Goal: Task Accomplishment & Management: Manage account settings

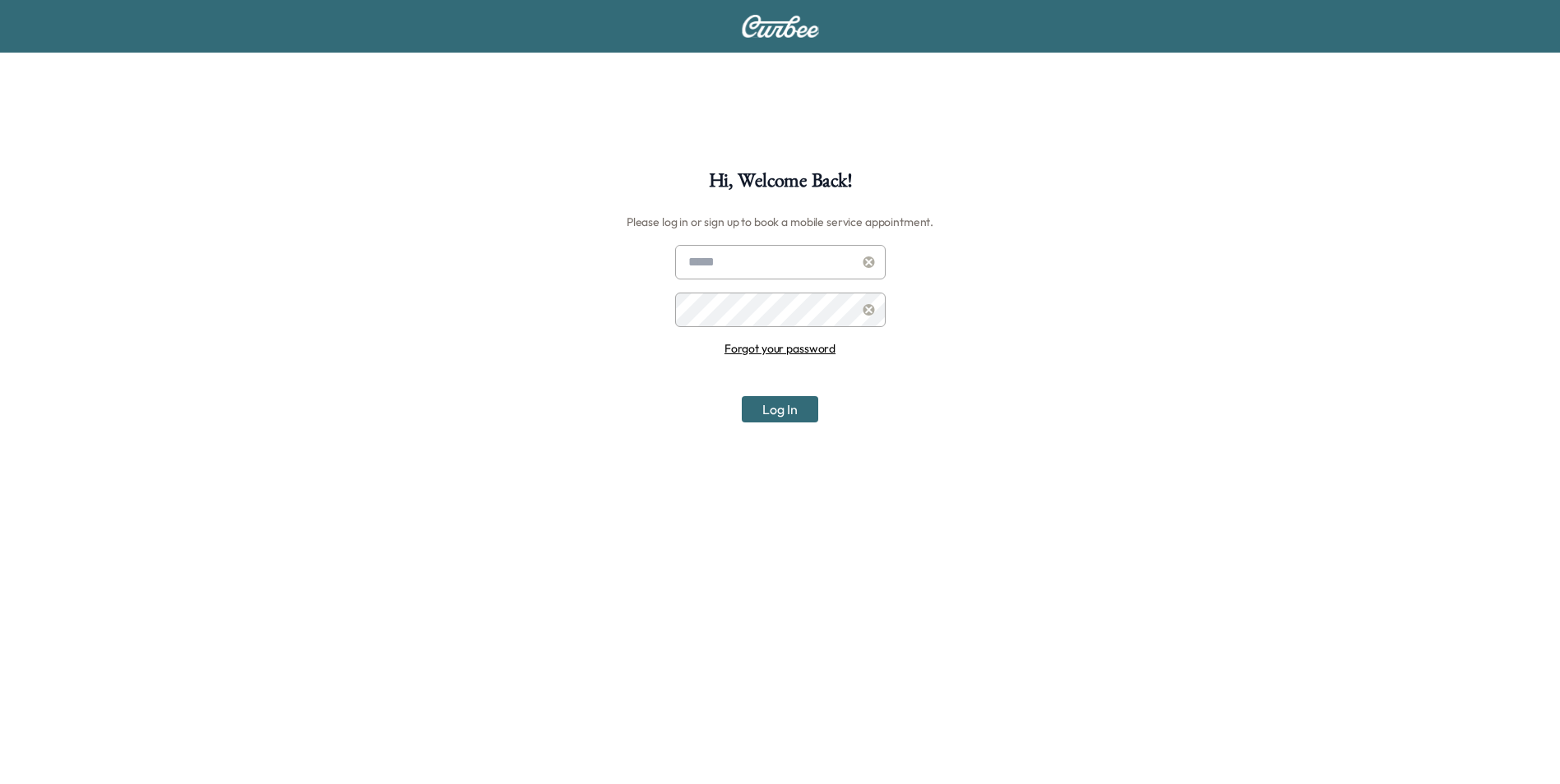
type input "**********"
click at [785, 411] on button "Log In" at bounding box center [780, 409] width 77 height 26
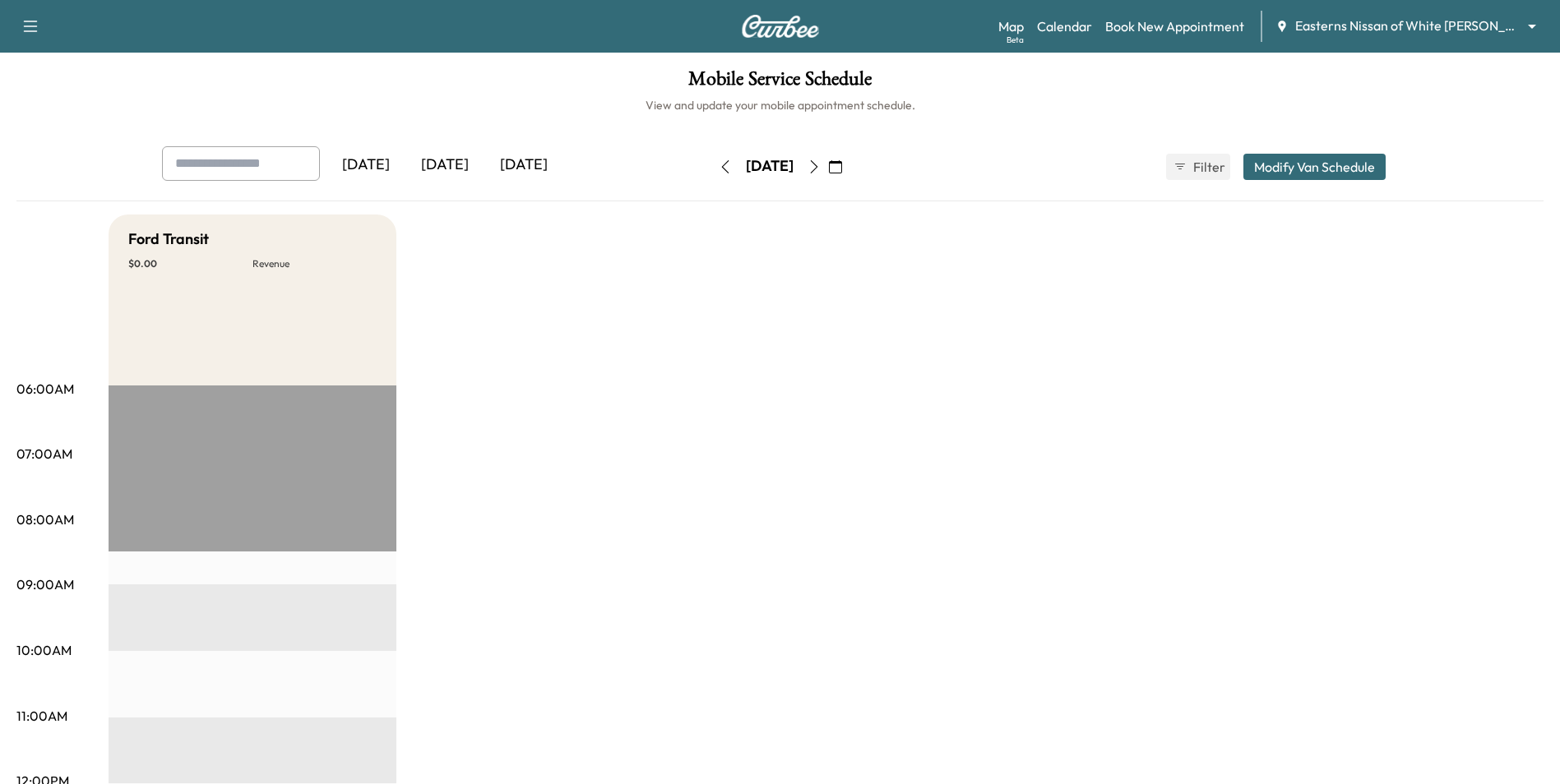
click at [34, 34] on icon "button" at bounding box center [31, 26] width 20 height 20
click at [53, 95] on button "Log Out" at bounding box center [58, 92] width 62 height 26
